Goal: Task Accomplishment & Management: Use online tool/utility

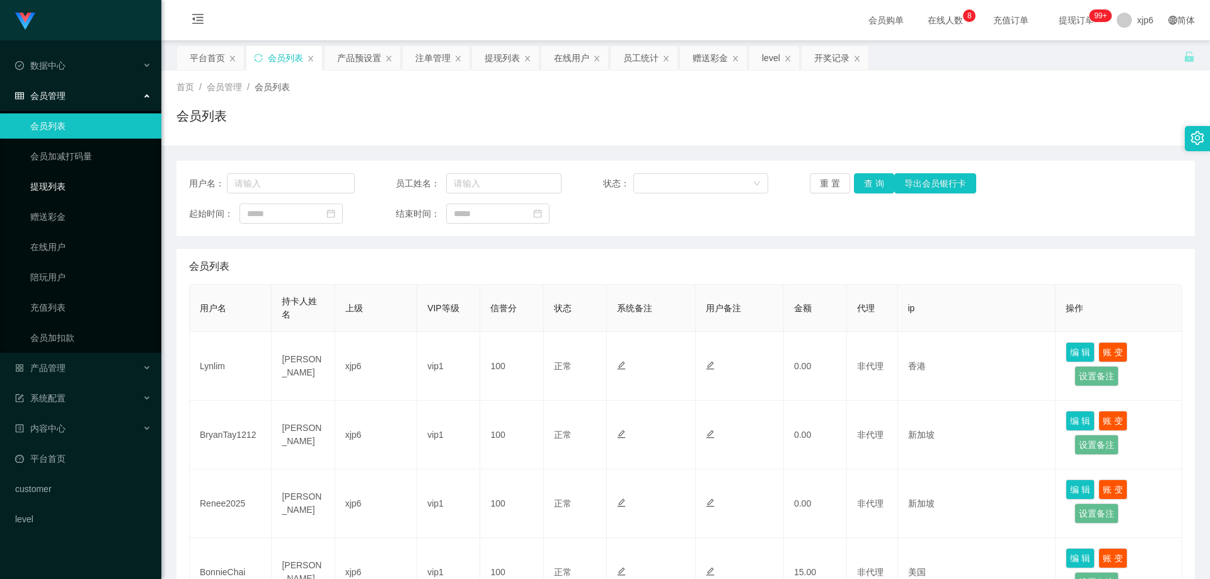
click at [85, 195] on link "提现列表" at bounding box center [90, 186] width 121 height 25
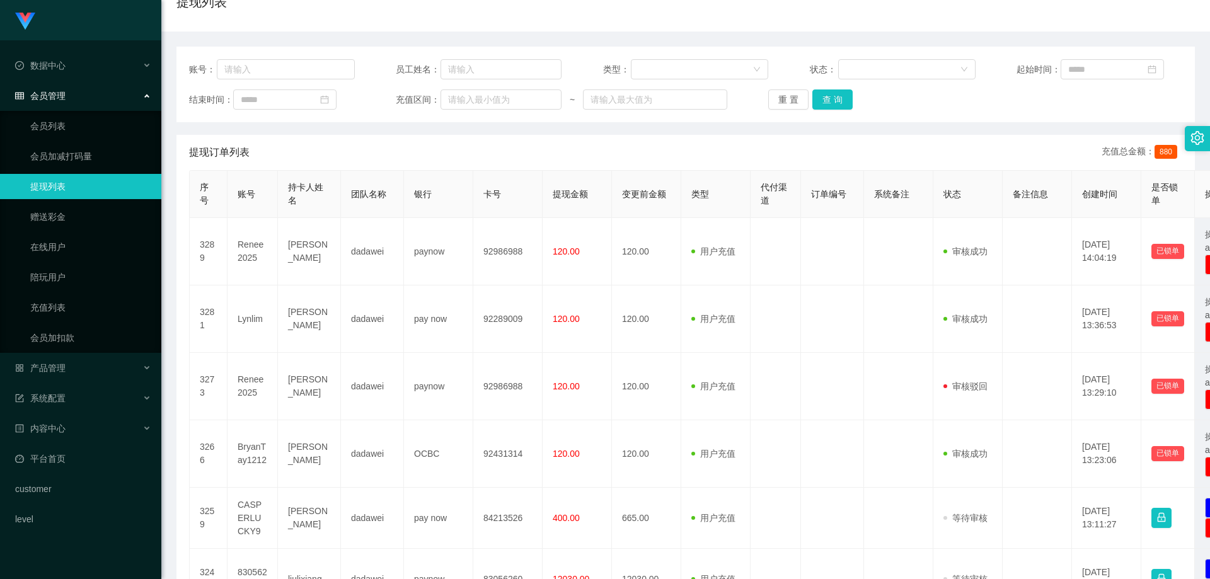
scroll to position [126, 0]
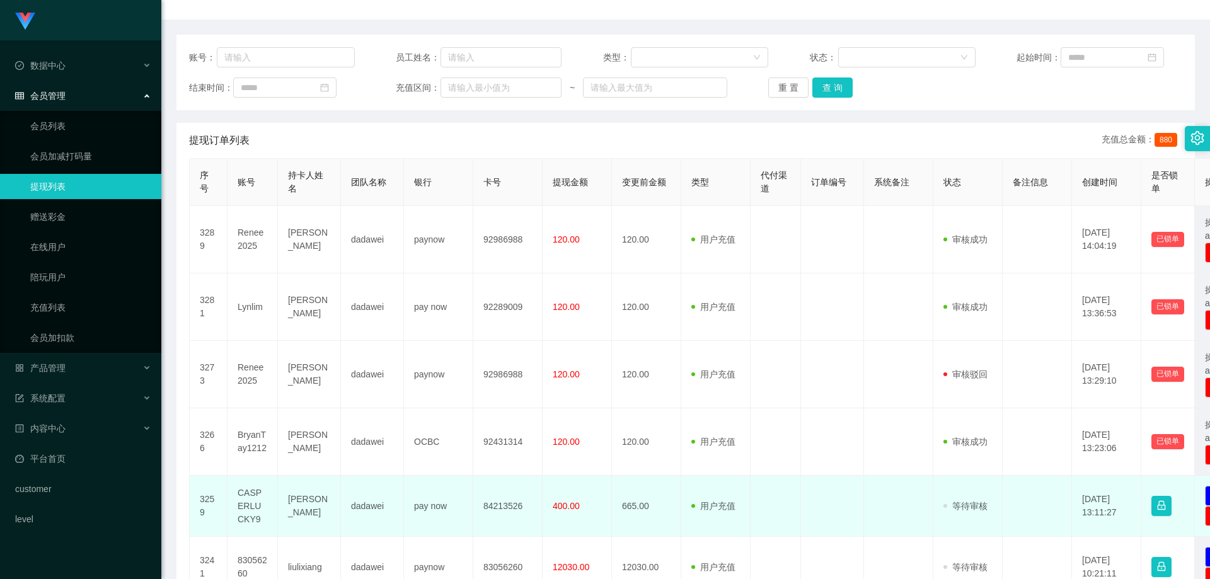
click at [252, 495] on td "CASPERLUCKY9" at bounding box center [252, 506] width 50 height 61
copy td "CASPERLUCKY9"
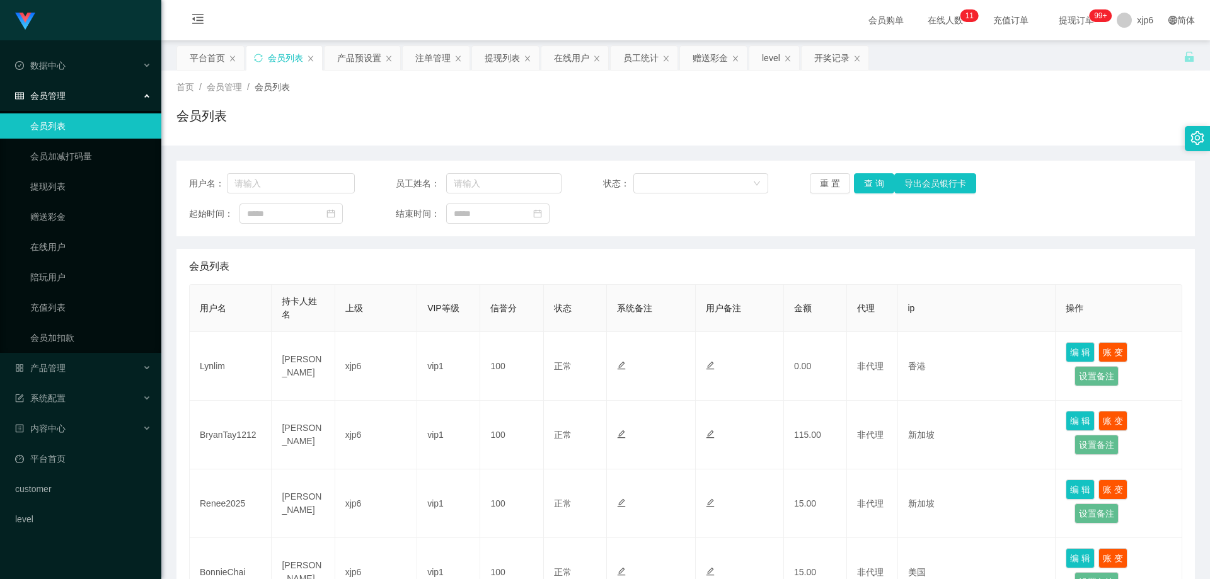
scroll to position [63, 0]
click at [54, 371] on span "产品管理" at bounding box center [40, 368] width 50 height 10
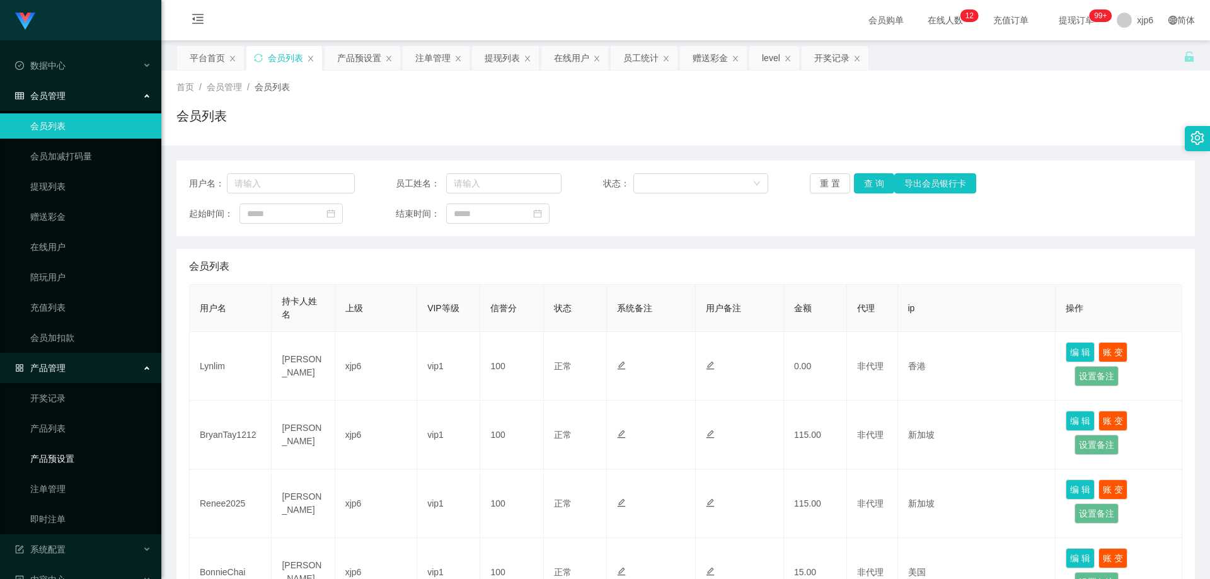
click at [78, 453] on link "产品预设置" at bounding box center [90, 458] width 121 height 25
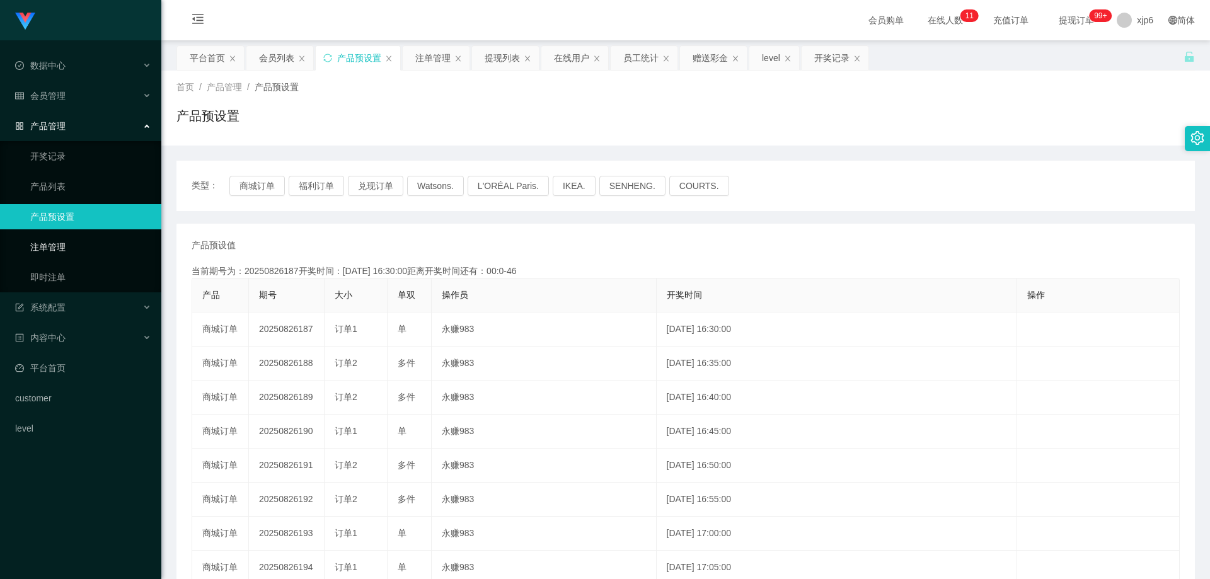
click at [74, 245] on link "注单管理" at bounding box center [90, 246] width 121 height 25
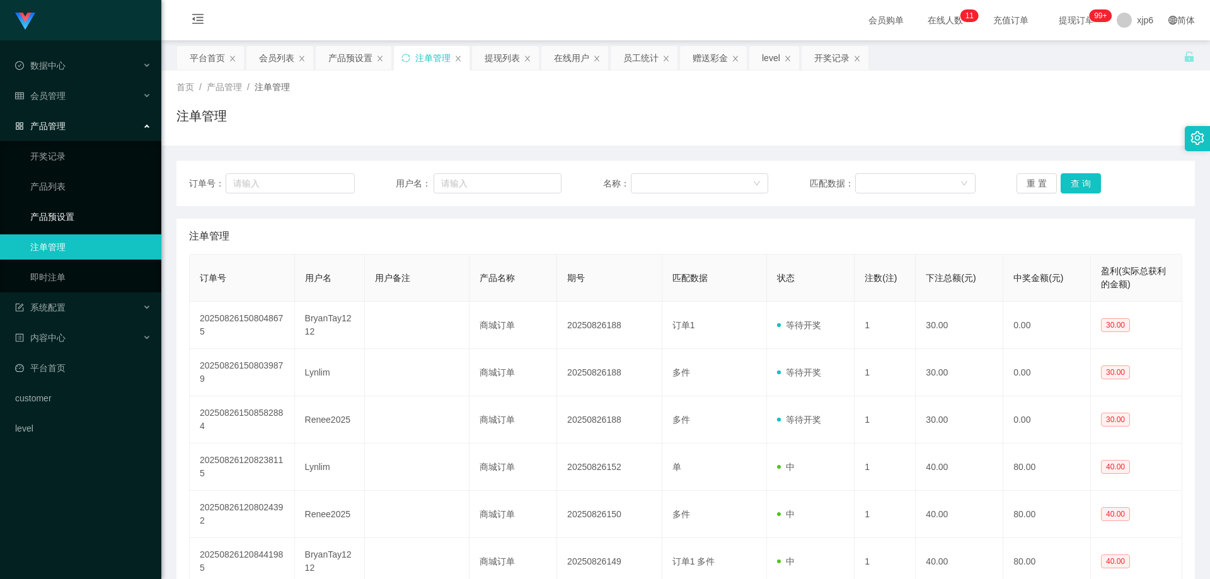
click at [83, 217] on link "产品预设置" at bounding box center [90, 216] width 121 height 25
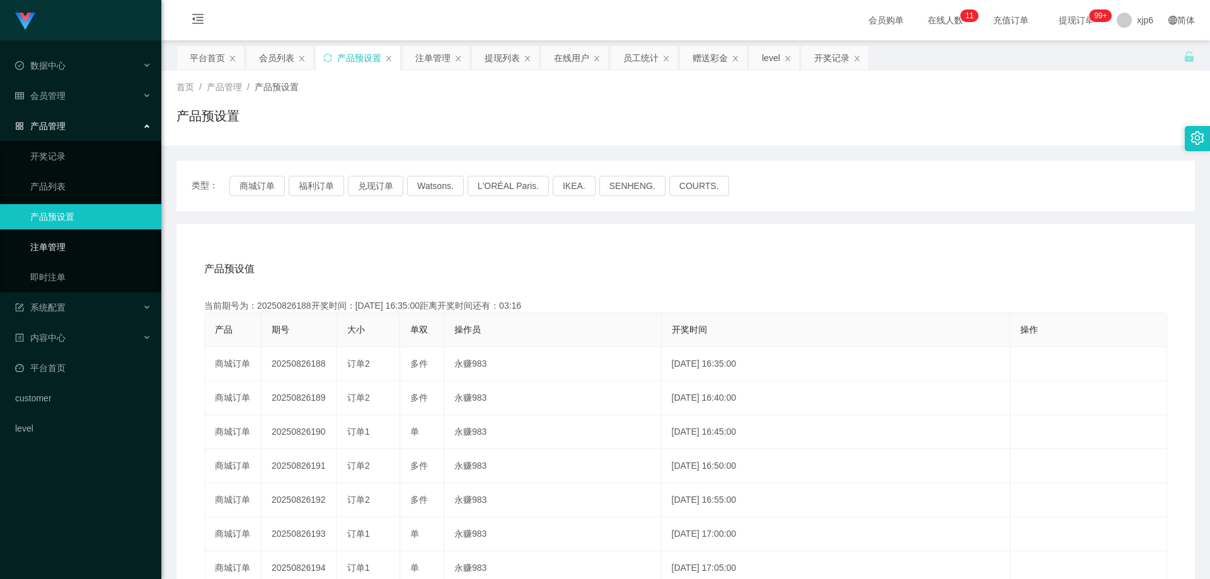
click at [61, 243] on link "注单管理" at bounding box center [90, 246] width 121 height 25
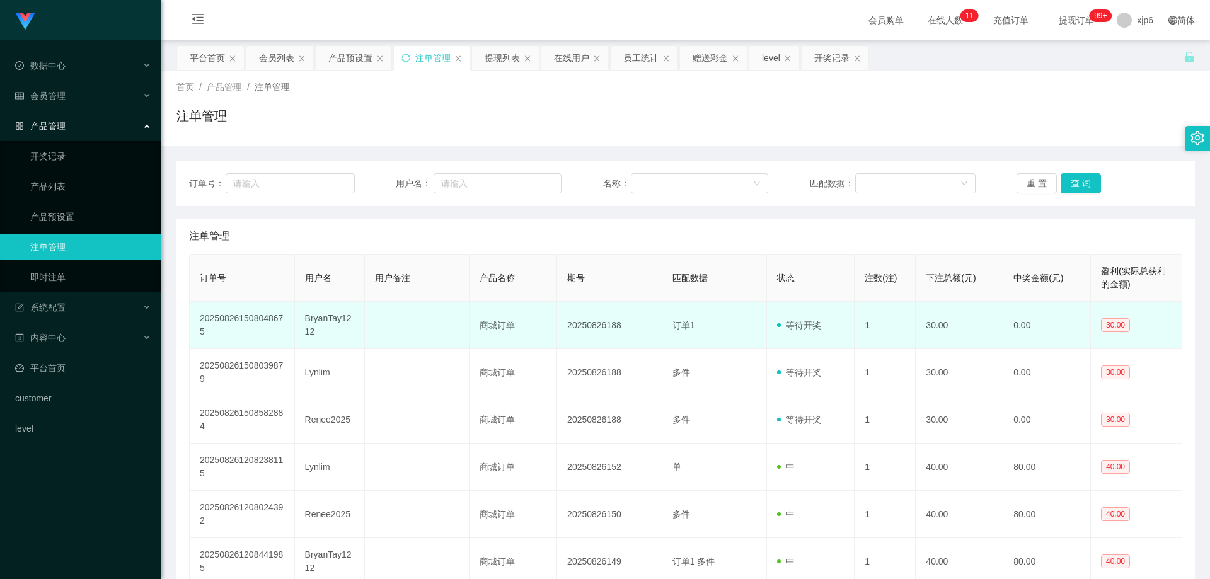
click at [318, 318] on td "BryanTay1212" at bounding box center [330, 325] width 70 height 47
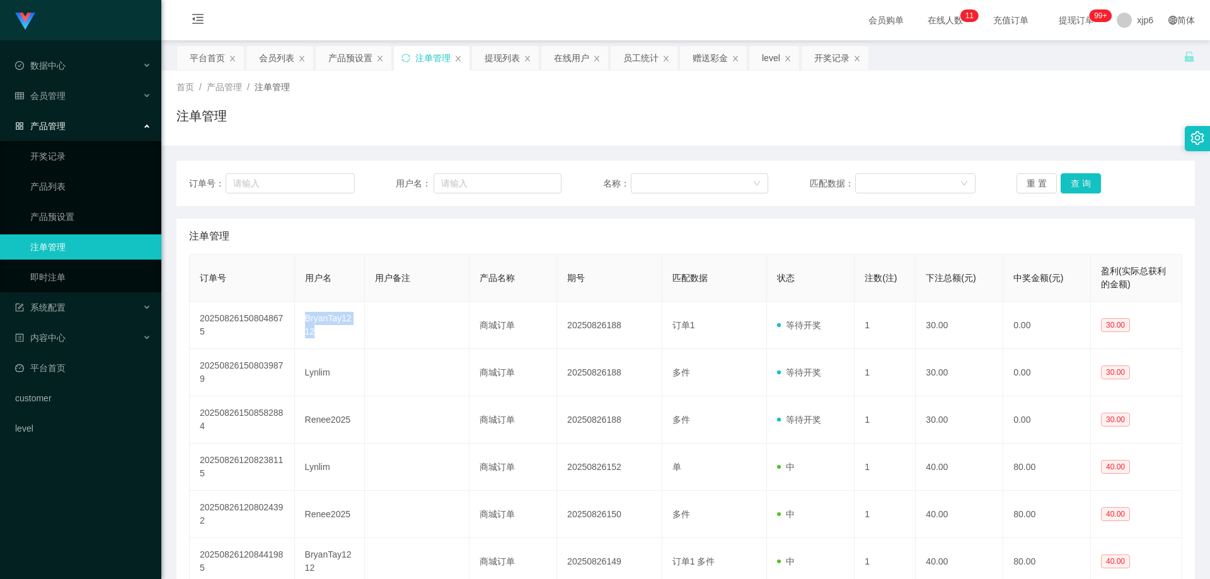
copy td "BryanTay1212"
click at [100, 96] on div "会员管理" at bounding box center [80, 95] width 161 height 25
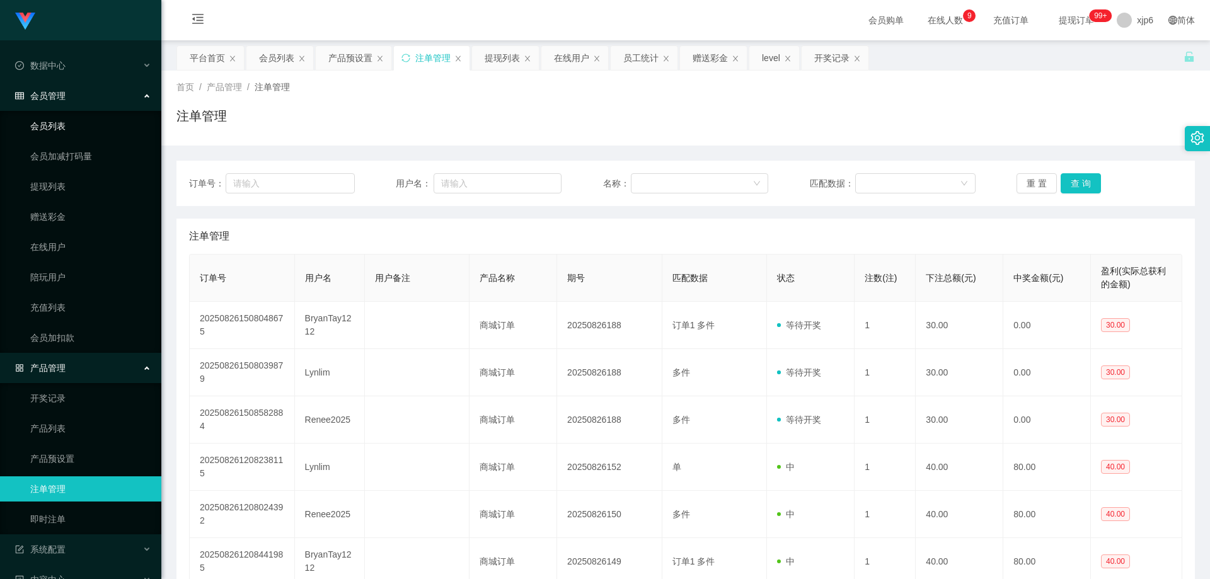
click at [63, 133] on link "会员列表" at bounding box center [90, 125] width 121 height 25
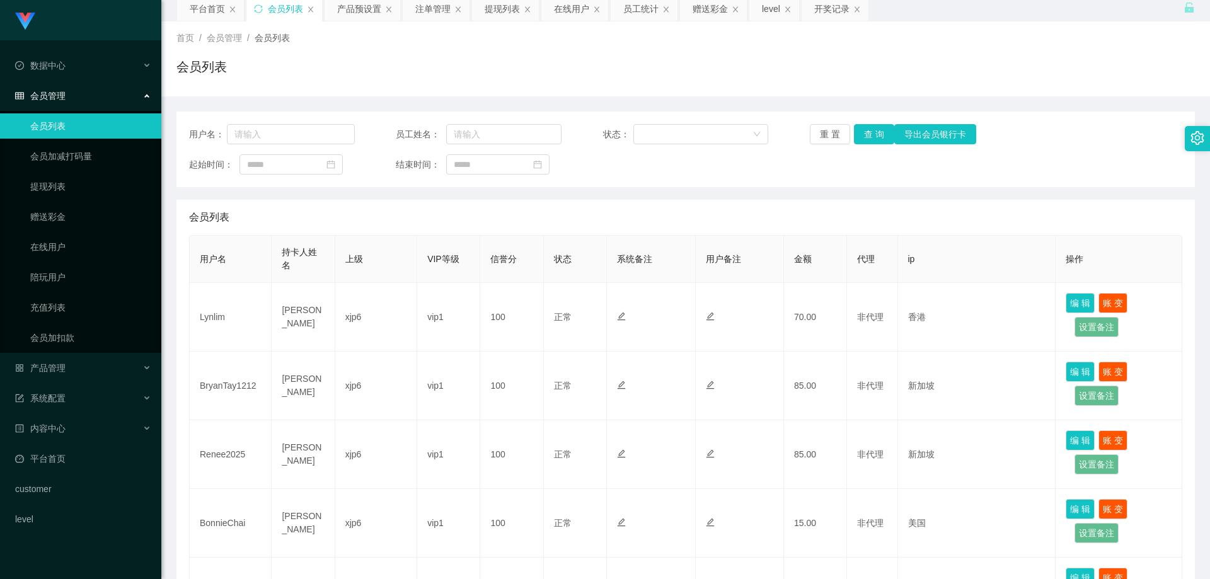
scroll to position [126, 0]
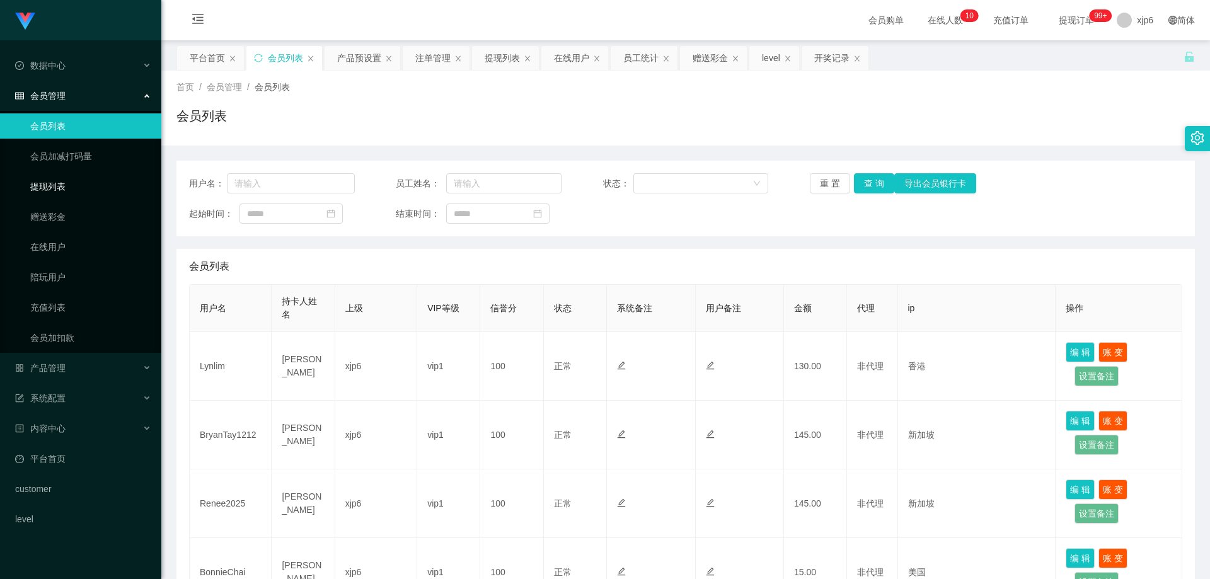
click at [63, 181] on link "提现列表" at bounding box center [90, 186] width 121 height 25
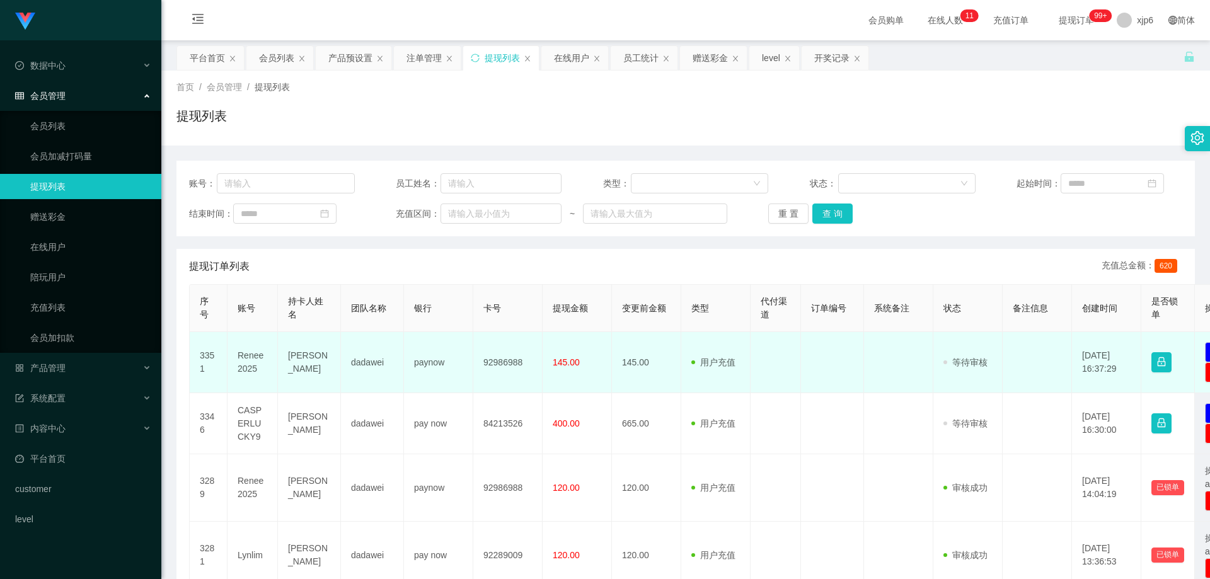
click at [253, 359] on td "Renee2025" at bounding box center [252, 362] width 50 height 61
copy td "Renee2025"
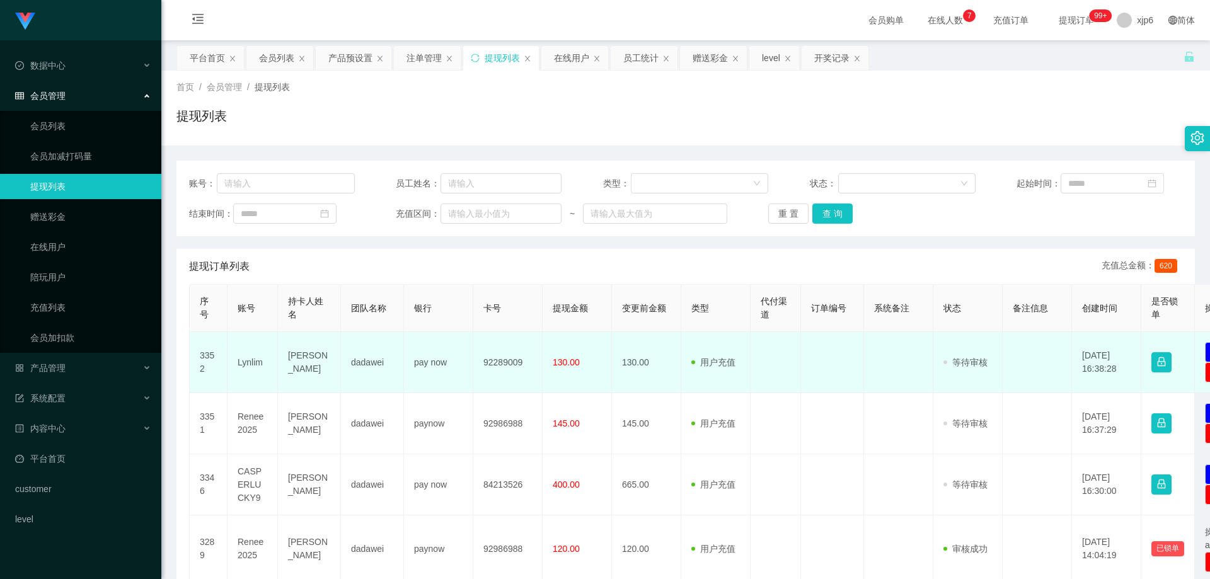
click at [239, 367] on td "Lynlim" at bounding box center [252, 362] width 50 height 61
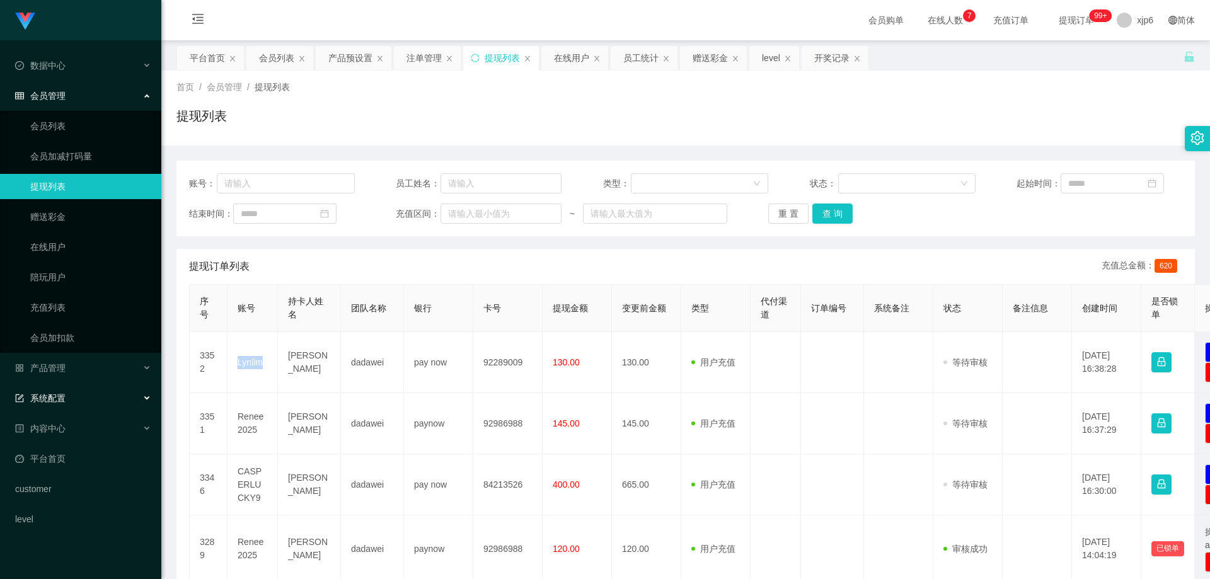
copy td "Lynlim"
click at [63, 130] on link "会员列表" at bounding box center [90, 125] width 121 height 25
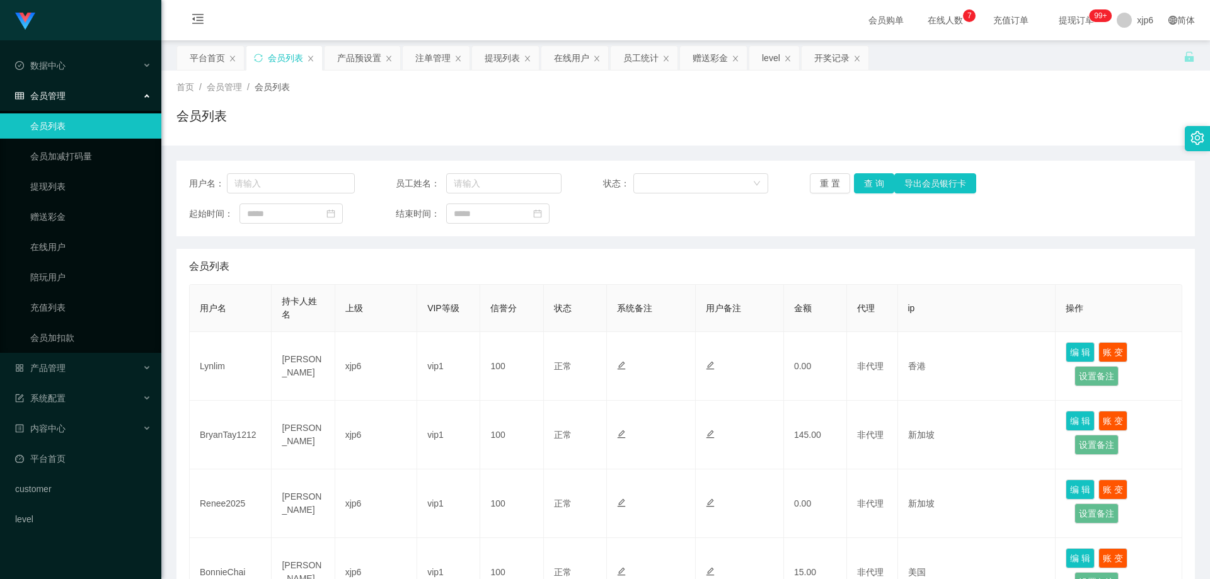
click at [58, 91] on span "会员管理" at bounding box center [40, 96] width 50 height 10
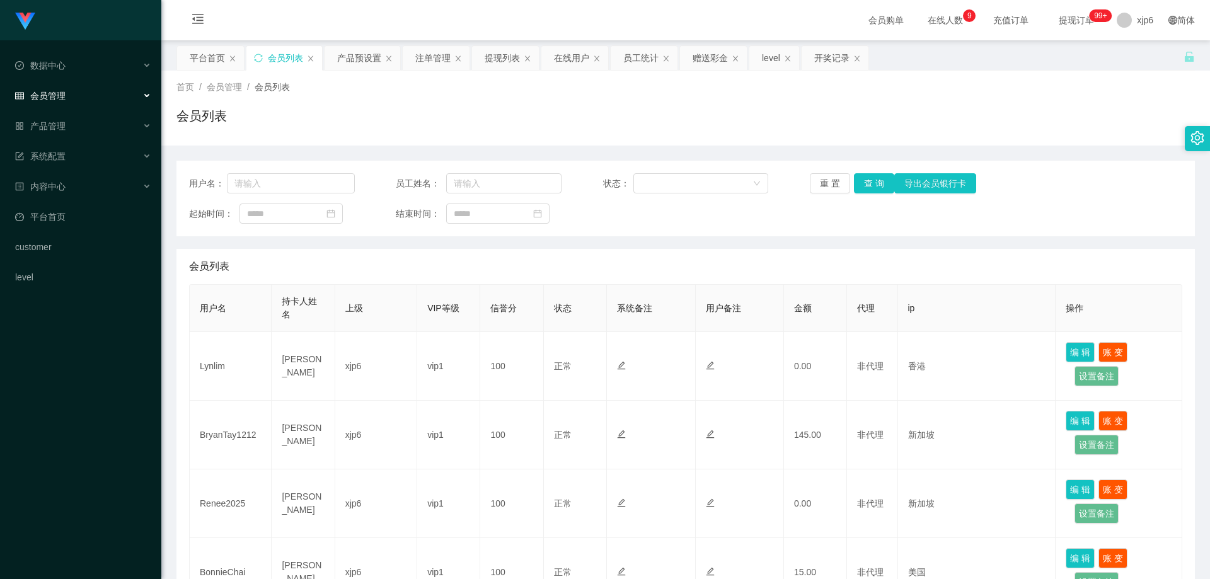
click at [58, 91] on span "会员管理" at bounding box center [40, 96] width 50 height 10
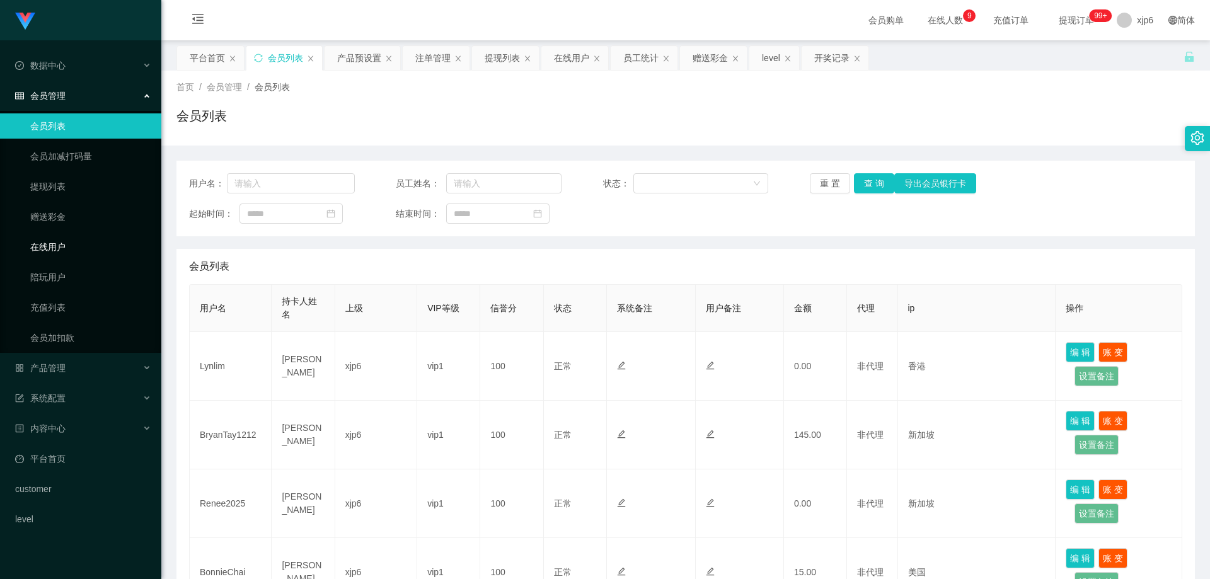
click at [58, 244] on link "在线用户" at bounding box center [90, 246] width 121 height 25
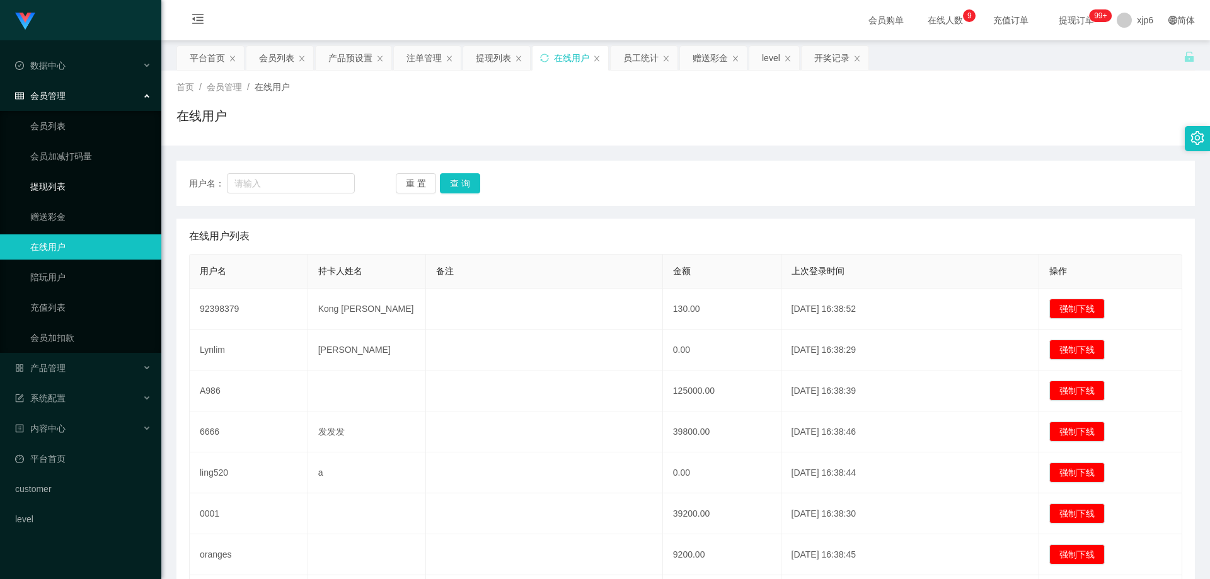
click at [41, 183] on link "提现列表" at bounding box center [90, 186] width 121 height 25
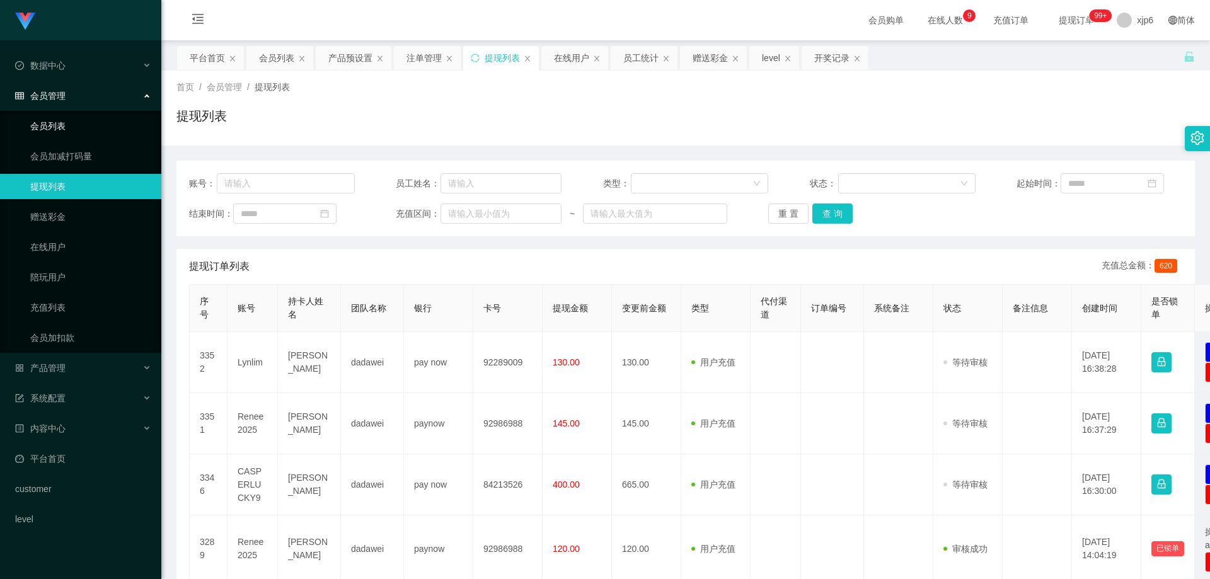
click at [67, 130] on link "会员列表" at bounding box center [90, 125] width 121 height 25
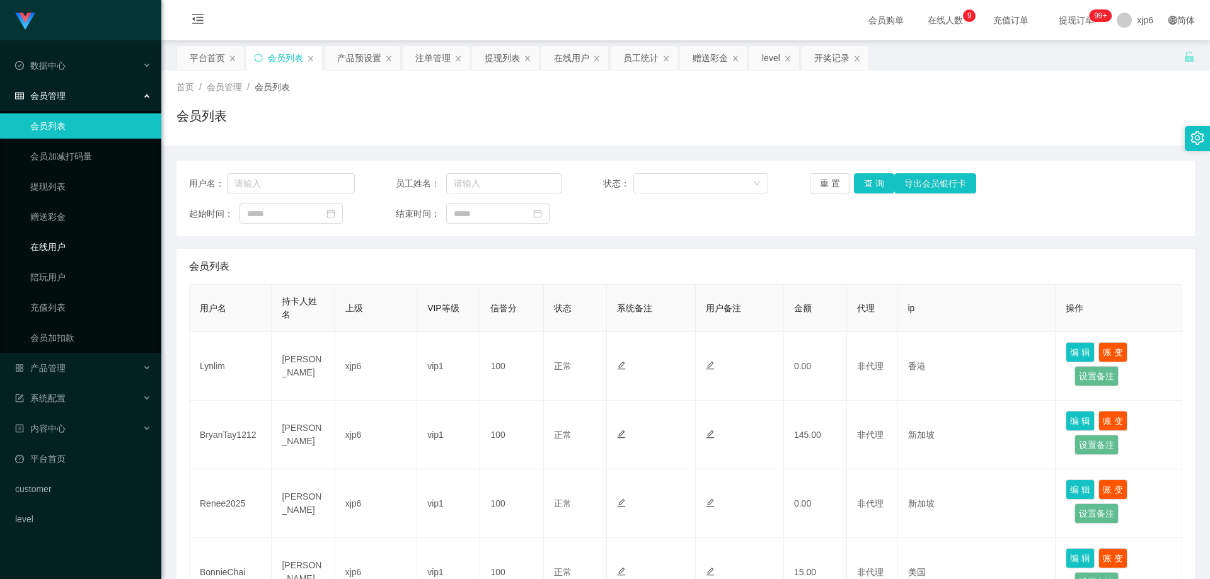
click at [71, 251] on link "在线用户" at bounding box center [90, 246] width 121 height 25
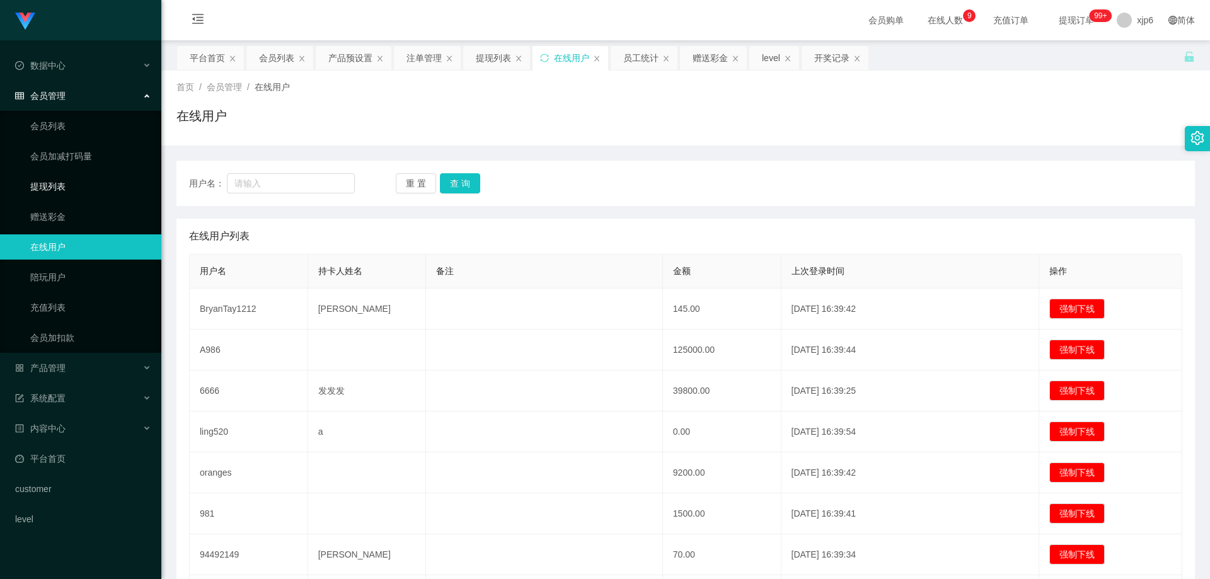
click at [64, 186] on link "提现列表" at bounding box center [90, 186] width 121 height 25
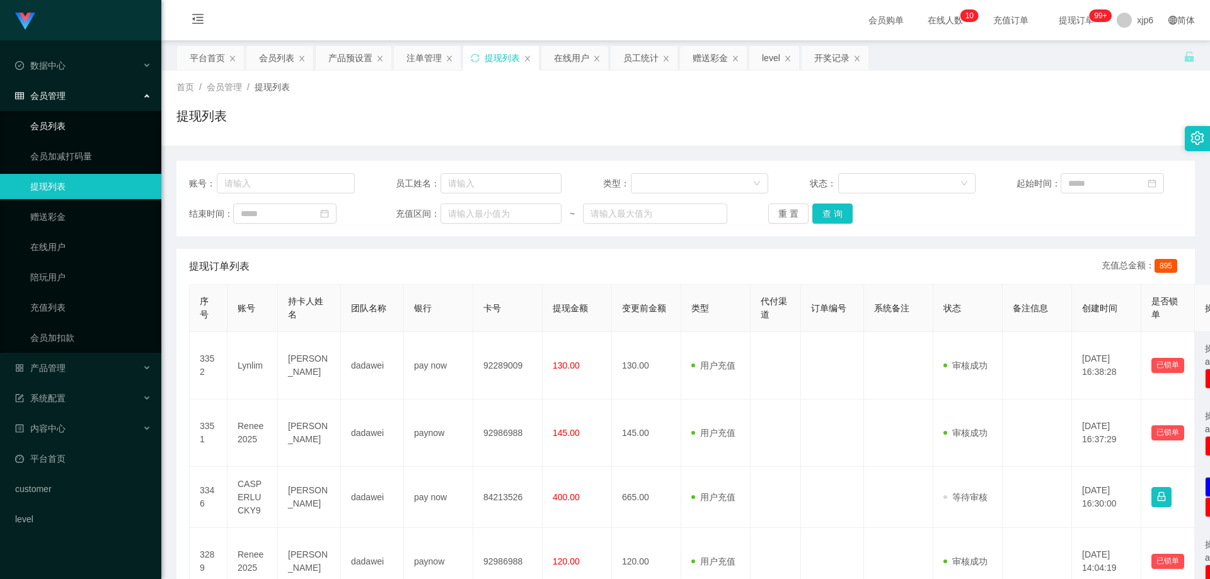
click at [63, 118] on link "会员列表" at bounding box center [90, 125] width 121 height 25
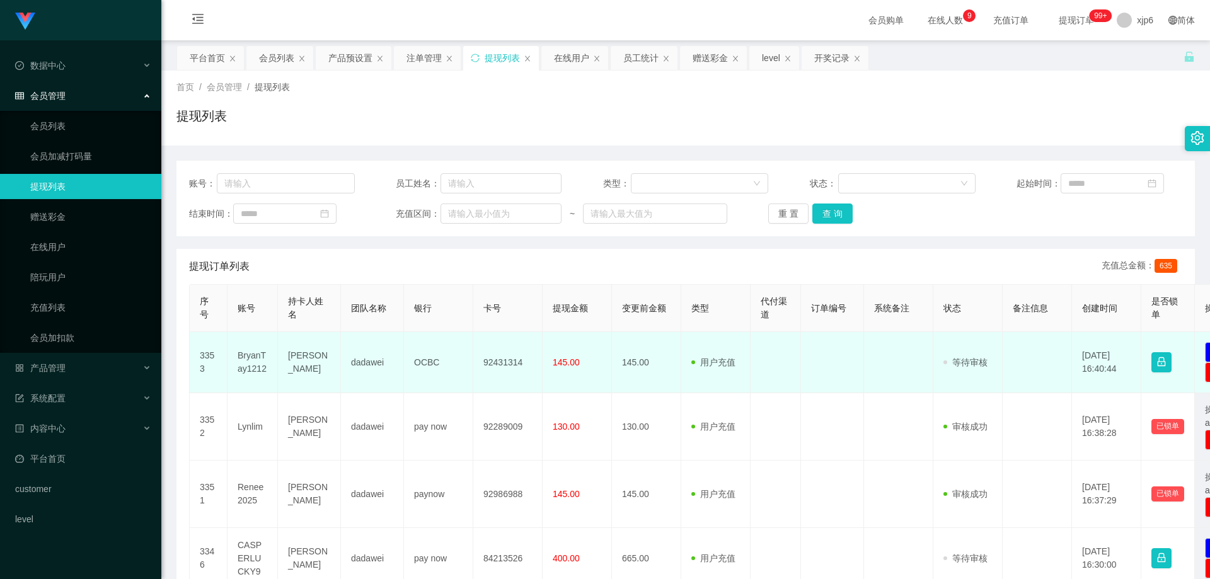
click at [259, 361] on td "BryanTay1212" at bounding box center [252, 362] width 50 height 61
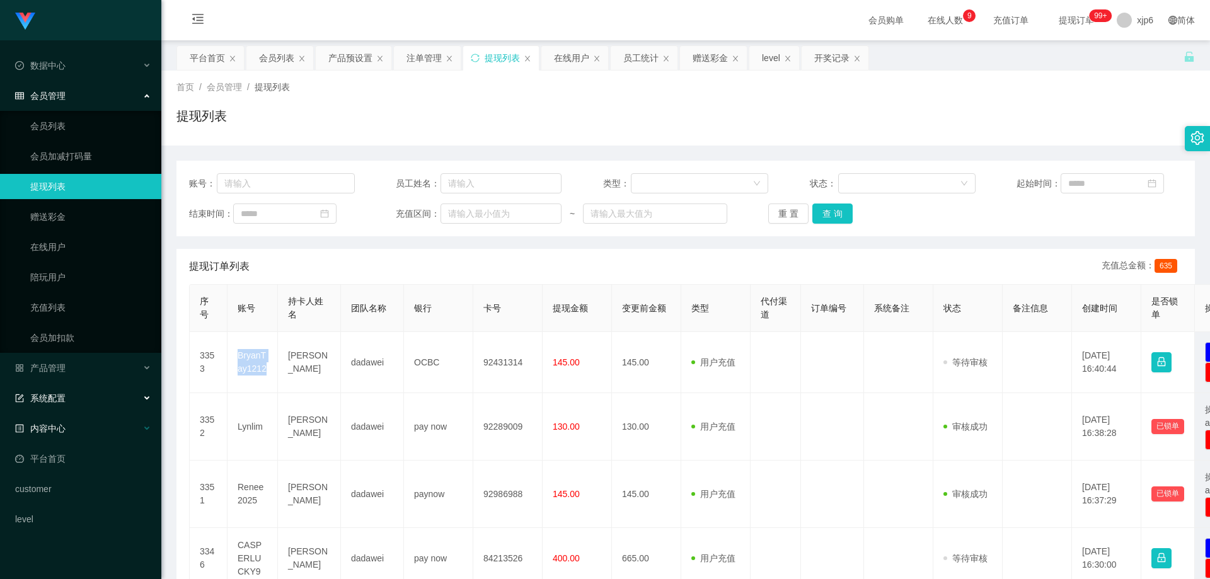
copy td "BryanTay1212"
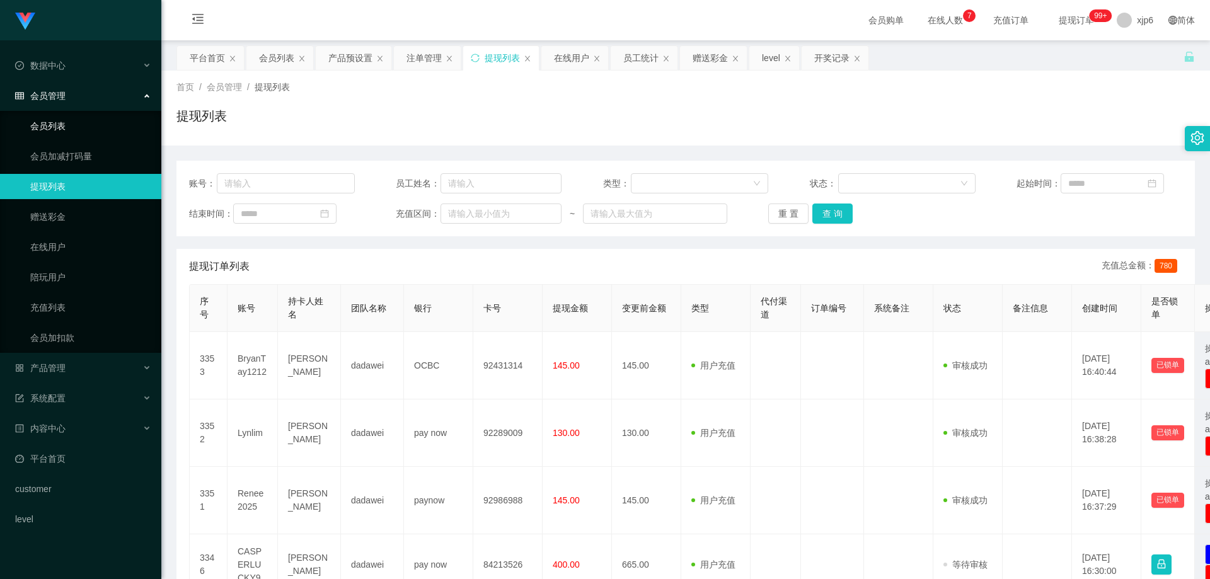
click at [81, 126] on link "会员列表" at bounding box center [90, 125] width 121 height 25
click at [50, 122] on link "会员列表" at bounding box center [90, 125] width 121 height 25
